Goal: Task Accomplishment & Management: Use online tool/utility

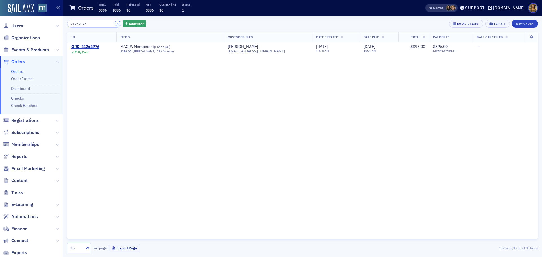
click at [115, 23] on button "×" at bounding box center [117, 23] width 5 height 5
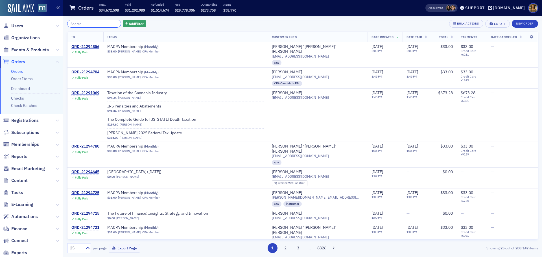
click at [110, 23] on input "search" at bounding box center [94, 24] width 54 height 8
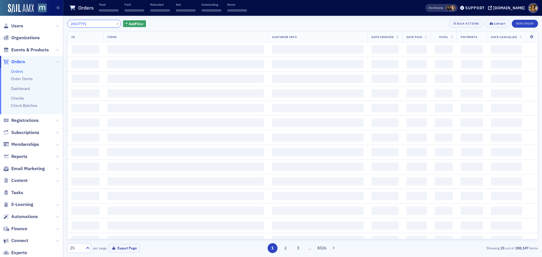
type input "20627791"
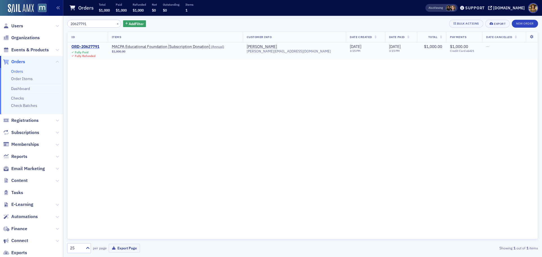
click at [87, 48] on div "ORD-20627791" at bounding box center [85, 46] width 28 height 5
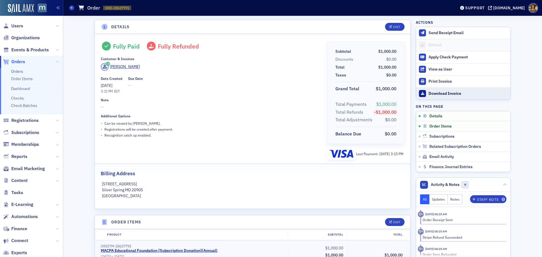
click at [438, 92] on div "Download Invoice" at bounding box center [468, 93] width 79 height 5
click at [70, 7] on span at bounding box center [71, 7] width 5 height 5
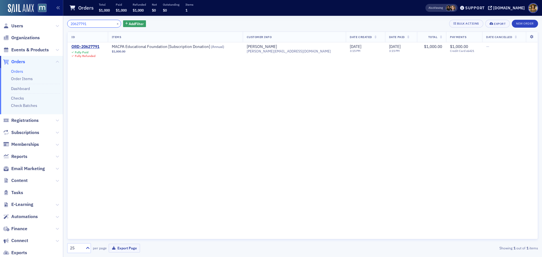
drag, startPoint x: 92, startPoint y: 23, endPoint x: 55, endPoint y: 26, distance: 36.8
click at [55, 26] on div "Users Organizations Events & Products Orders Orders Order Items Dashboard Check…" at bounding box center [271, 128] width 542 height 257
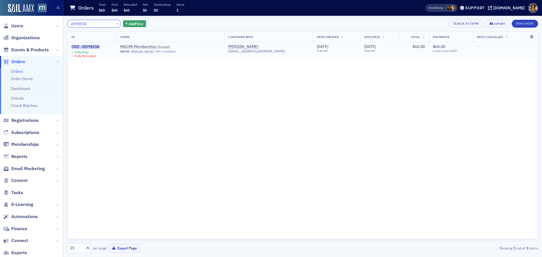
type input "20598558"
click at [89, 46] on div "ORD-20598558" at bounding box center [85, 46] width 28 height 5
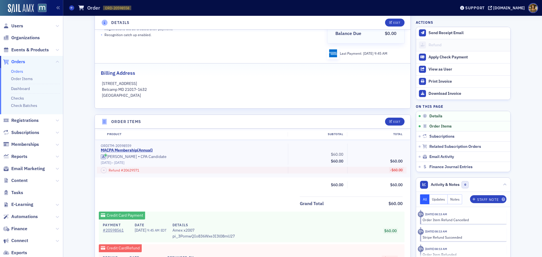
scroll to position [113, 0]
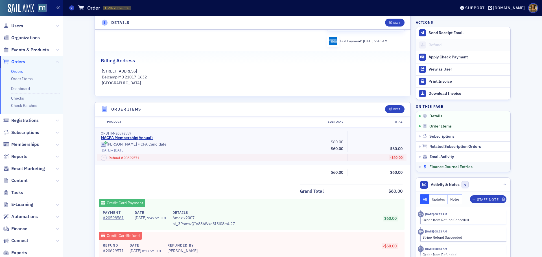
click at [439, 165] on span "Finance Journal Entries" at bounding box center [451, 167] width 43 height 5
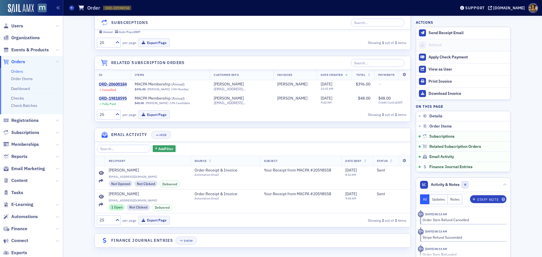
scroll to position [452, 0]
drag, startPoint x: 184, startPoint y: 241, endPoint x: 186, endPoint y: 239, distance: 3.4
click at [184, 241] on div "Show" at bounding box center [188, 240] width 9 height 3
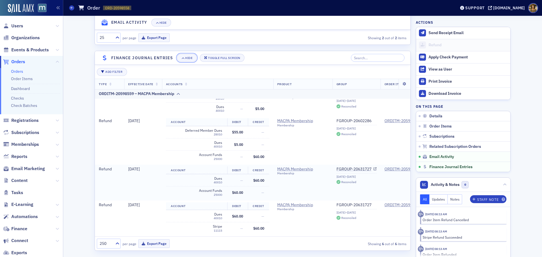
scroll to position [638, 0]
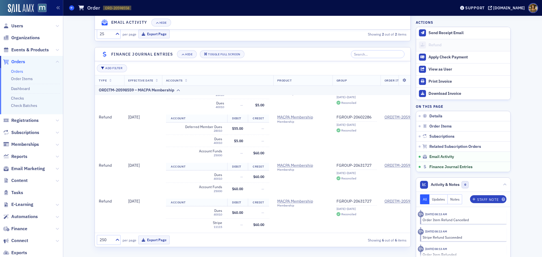
click at [70, 8] on span at bounding box center [71, 7] width 5 height 5
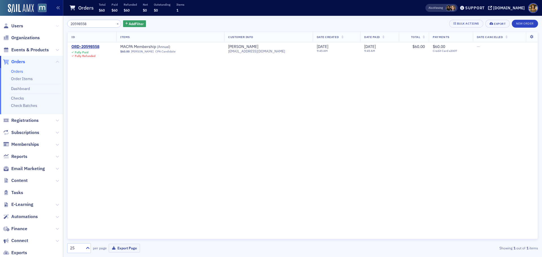
drag, startPoint x: 86, startPoint y: 24, endPoint x: 51, endPoint y: 24, distance: 34.5
click at [51, 24] on div "Users Organizations Events & Products Orders Orders Order Items Dashboard Check…" at bounding box center [271, 128] width 542 height 257
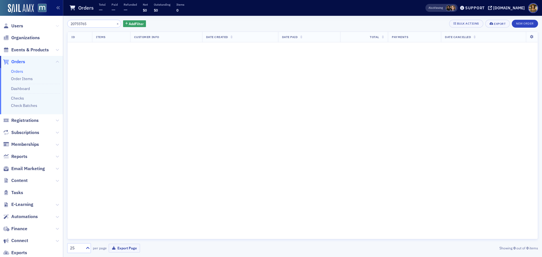
type input "20755765"
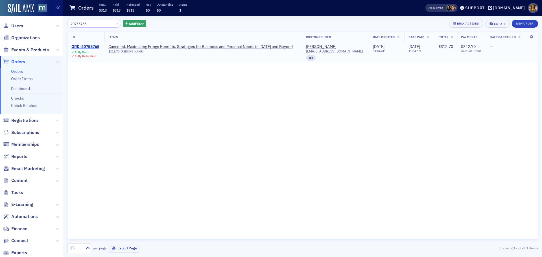
click at [82, 47] on div "ORD-20755765" at bounding box center [85, 46] width 28 height 5
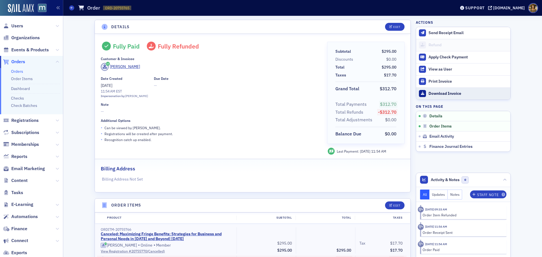
click at [447, 91] on div "Download Invoice" at bounding box center [468, 93] width 79 height 5
click at [15, 48] on span "Events & Products" at bounding box center [30, 50] width 38 height 6
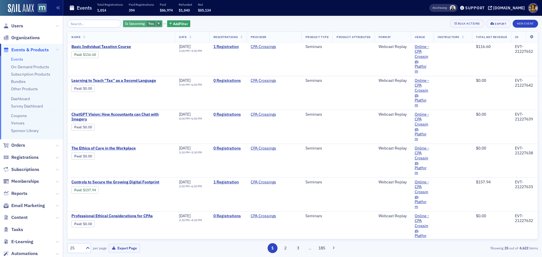
click at [158, 24] on icon "button" at bounding box center [159, 23] width 2 height 3
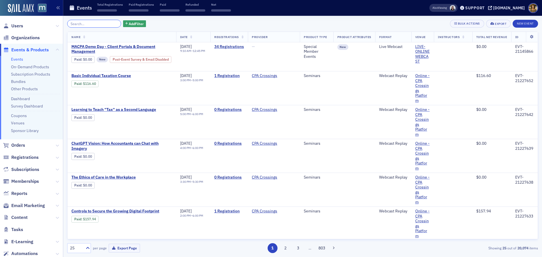
click at [91, 24] on input "search" at bounding box center [94, 24] width 54 height 8
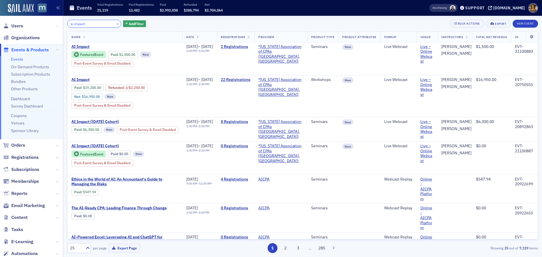
drag, startPoint x: 92, startPoint y: 23, endPoint x: 53, endPoint y: 24, distance: 39.8
click at [53, 24] on div "Users Organizations Events & Products Events On-Demand Products Subscription Pr…" at bounding box center [271, 128] width 542 height 257
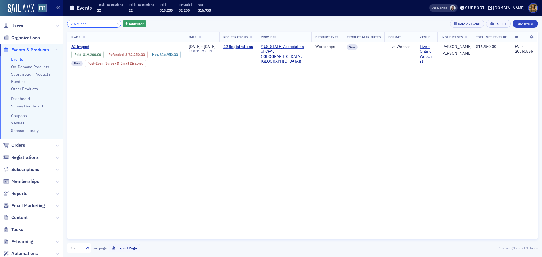
type input "20750555"
click at [227, 90] on div "Name Date Registrations Provider Product Type Product Attributes Format Venue I…" at bounding box center [302, 136] width 471 height 208
click at [497, 24] on div "Export" at bounding box center [501, 23] width 12 height 3
click at [468, 42] on button "Export All ( 1 Event )" at bounding box center [480, 42] width 59 height 9
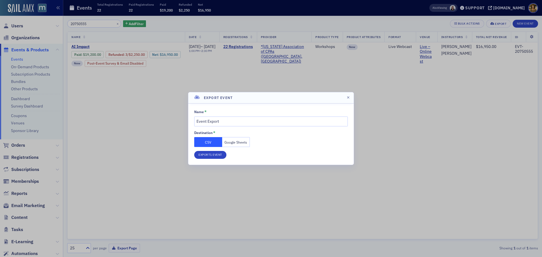
click at [235, 143] on button "Google Sheets" at bounding box center [236, 142] width 28 height 10
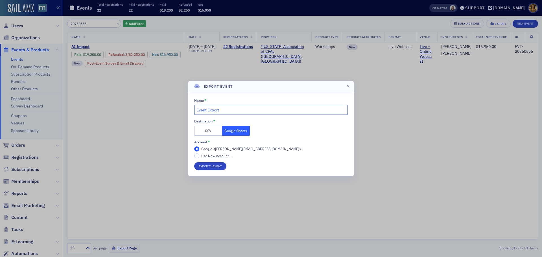
drag, startPoint x: 223, startPoint y: 110, endPoint x: 183, endPoint y: 111, distance: 39.8
click at [183, 111] on div "Export Event Name * Event Export Destination * CSV Google Sheets Account * Goog…" at bounding box center [271, 128] width 542 height 257
type input "a"
type input "Audit FY25 JE Samples #3"
click at [210, 164] on button "Export 1 Event" at bounding box center [210, 166] width 32 height 8
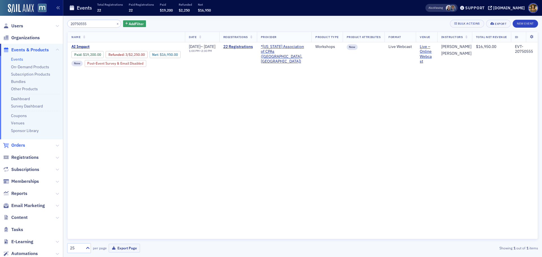
click at [21, 146] on span "Orders" at bounding box center [18, 145] width 14 height 6
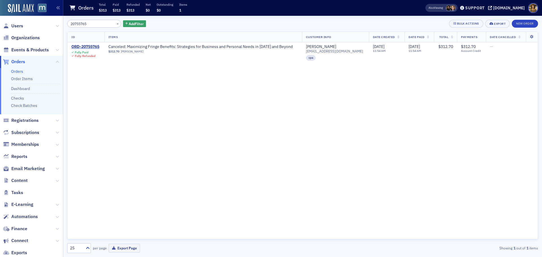
drag, startPoint x: 90, startPoint y: 24, endPoint x: 41, endPoint y: 27, distance: 48.7
click at [41, 27] on div "Users Organizations Events & Products Orders Orders Order Items Dashboard Check…" at bounding box center [271, 128] width 542 height 257
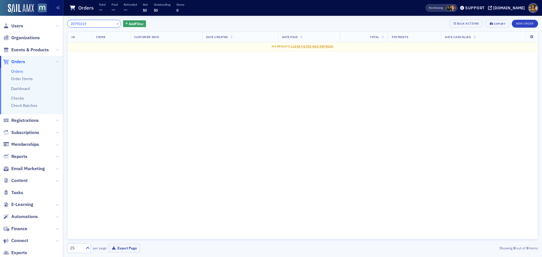
drag, startPoint x: 90, startPoint y: 23, endPoint x: 47, endPoint y: 25, distance: 43.2
click at [47, 25] on div "Users Organizations Events & Products Orders Orders Order Items Dashboard Check…" at bounding box center [271, 128] width 542 height 257
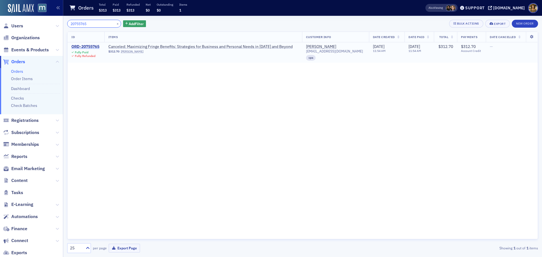
type input "20755765"
click at [88, 47] on div "ORD-20755765" at bounding box center [85, 46] width 28 height 5
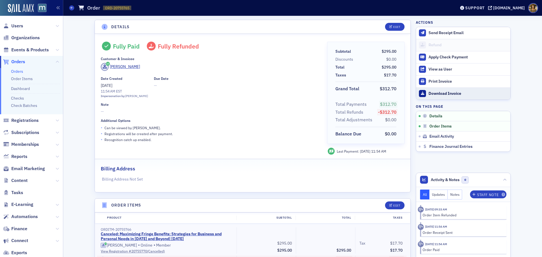
click at [439, 93] on div "Download Invoice" at bounding box center [468, 93] width 79 height 5
click at [71, 8] on icon at bounding box center [72, 7] width 2 height 3
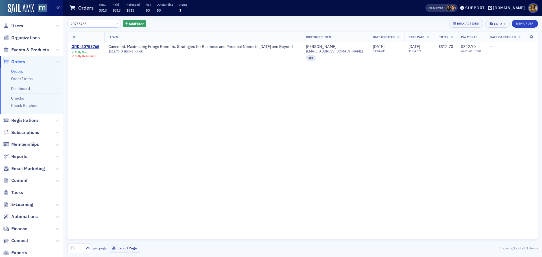
drag, startPoint x: 74, startPoint y: 23, endPoint x: 37, endPoint y: 24, distance: 37.0
click at [37, 24] on div "Users Organizations Events & Products Orders Orders Order Items Dashboard Check…" at bounding box center [271, 128] width 542 height 257
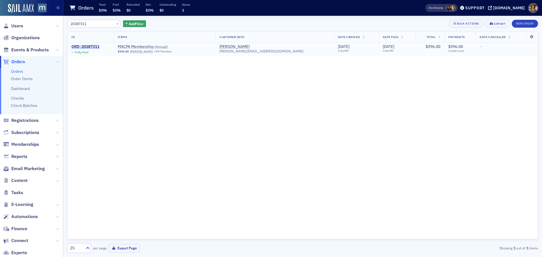
type input "20387311"
click at [82, 45] on div "ORD-20387311" at bounding box center [85, 46] width 28 height 5
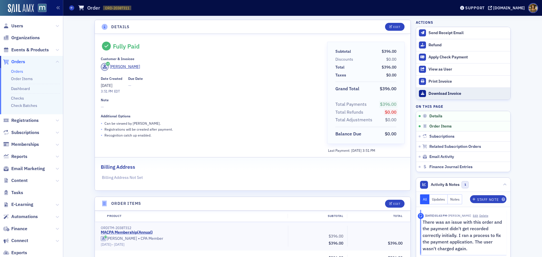
click at [443, 92] on div "Download Invoice" at bounding box center [468, 93] width 79 height 5
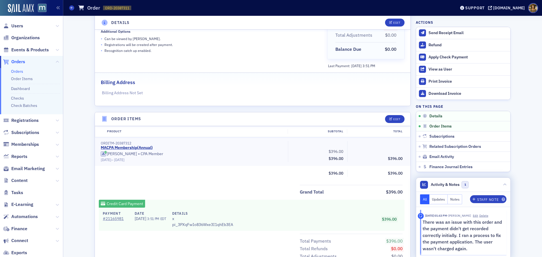
scroll to position [7, 0]
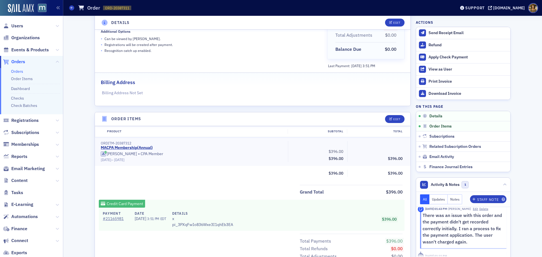
click at [71, 10] on div "Orders Order ORD-20387311 20387311" at bounding box center [258, 8] width 378 height 11
click at [71, 8] on icon at bounding box center [72, 7] width 2 height 3
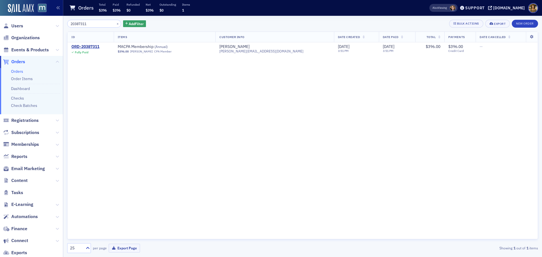
drag, startPoint x: 92, startPoint y: 24, endPoint x: 51, endPoint y: 25, distance: 41.2
click at [51, 25] on div "Users Organizations Events & Products Orders Orders Order Items Dashboard Check…" at bounding box center [271, 128] width 542 height 257
type input "20378017"
click at [82, 46] on div "ORD-20378017" at bounding box center [85, 46] width 28 height 5
